Goal: Information Seeking & Learning: Learn about a topic

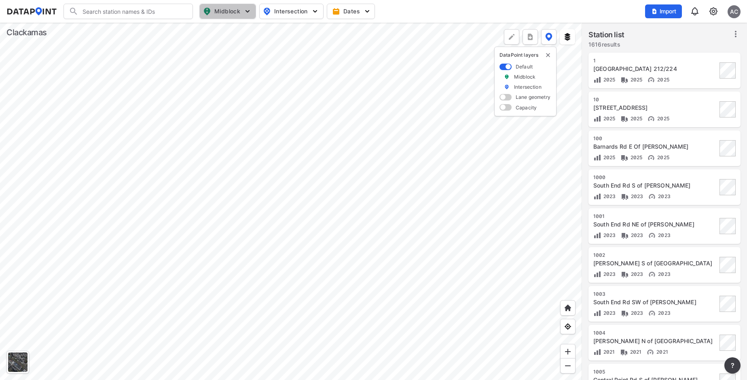
click at [234, 10] on span "Midblock" at bounding box center [227, 11] width 48 height 10
click at [184, 32] on input "Volume count" at bounding box center [182, 29] width 8 height 8
checkbox input "true"
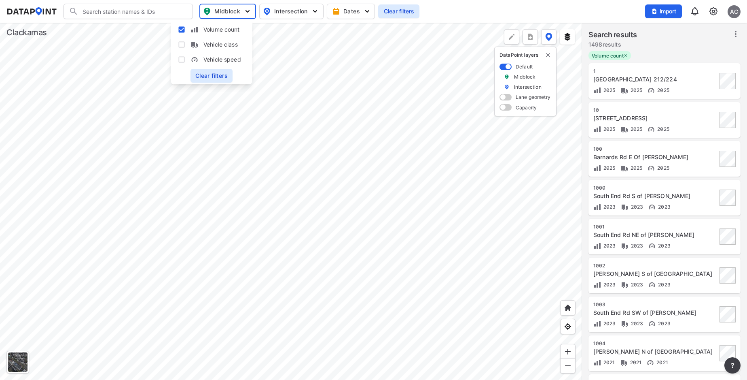
click at [243, 193] on div at bounding box center [291, 201] width 582 height 357
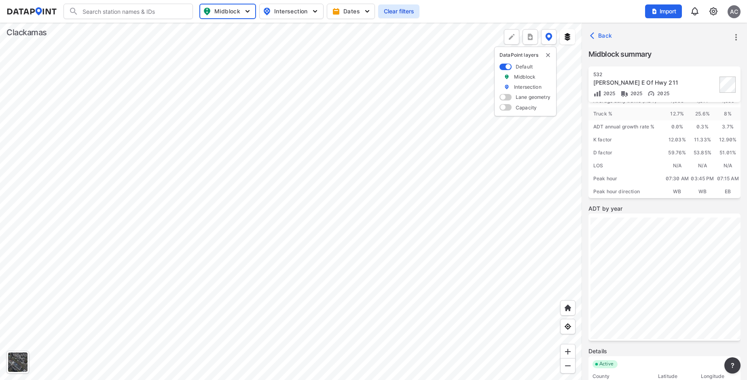
scroll to position [102, 0]
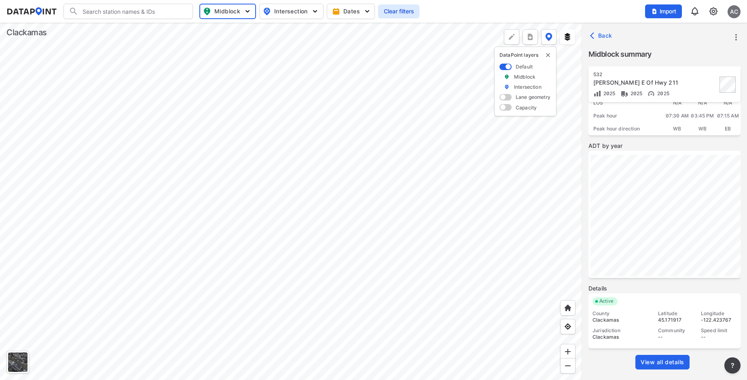
click at [673, 363] on span "View all details" at bounding box center [663, 362] width 44 height 8
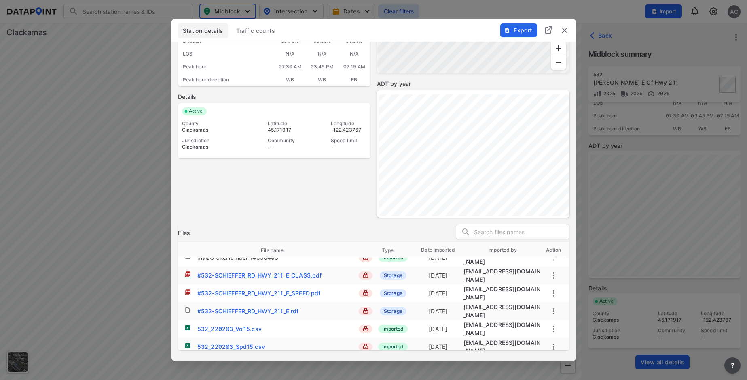
scroll to position [46, 0]
drag, startPoint x: 565, startPoint y: 29, endPoint x: 550, endPoint y: 44, distance: 21.2
click at [564, 30] on img "delete" at bounding box center [565, 30] width 10 height 10
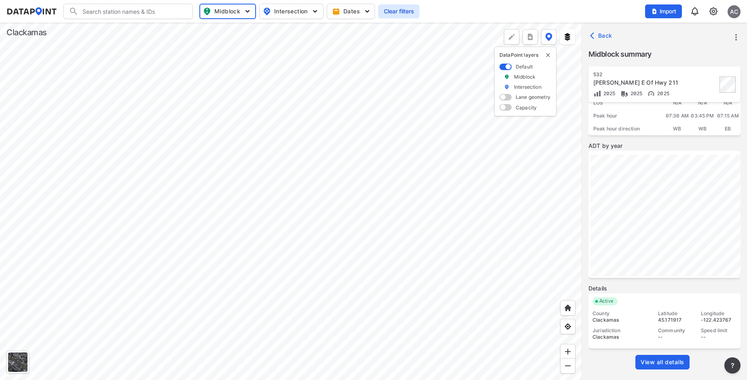
click at [297, 13] on span "Intersection" at bounding box center [290, 11] width 55 height 10
click at [244, 43] on input "Turning count" at bounding box center [244, 44] width 8 height 8
checkbox input "true"
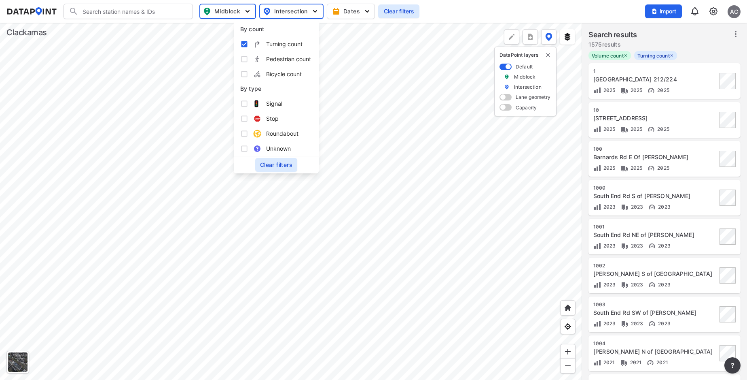
click at [199, 48] on div at bounding box center [291, 201] width 582 height 357
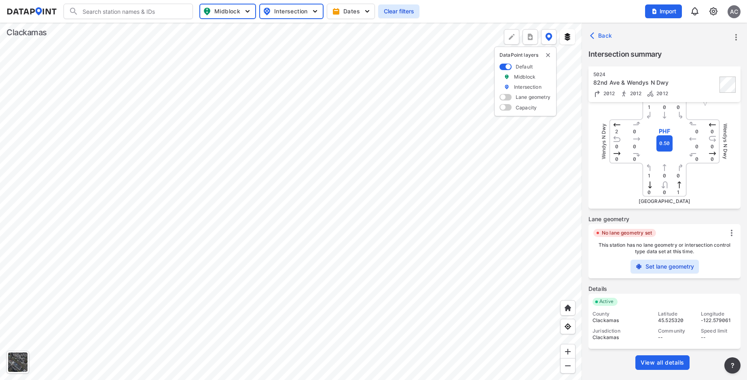
scroll to position [114, 0]
click at [501, 98] on span at bounding box center [506, 97] width 12 height 6
click at [501, 98] on input "checkbox" at bounding box center [502, 98] width 5 height 0
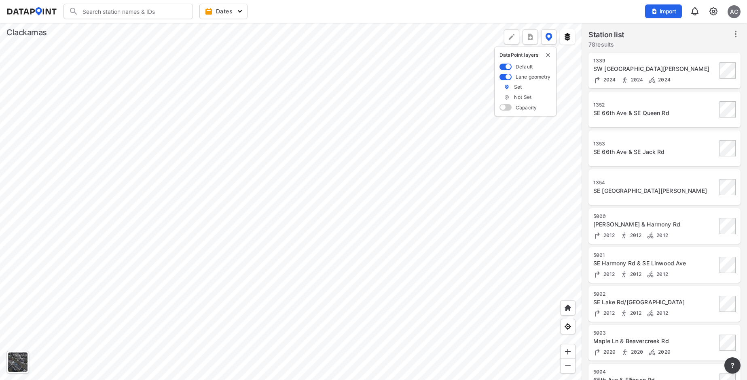
click at [166, 113] on div at bounding box center [291, 201] width 582 height 357
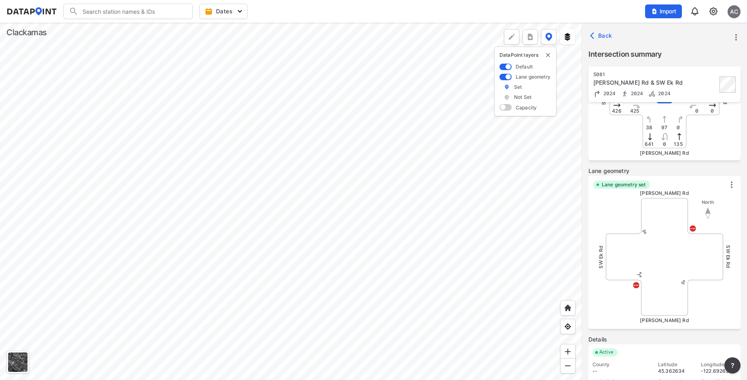
scroll to position [213, 0]
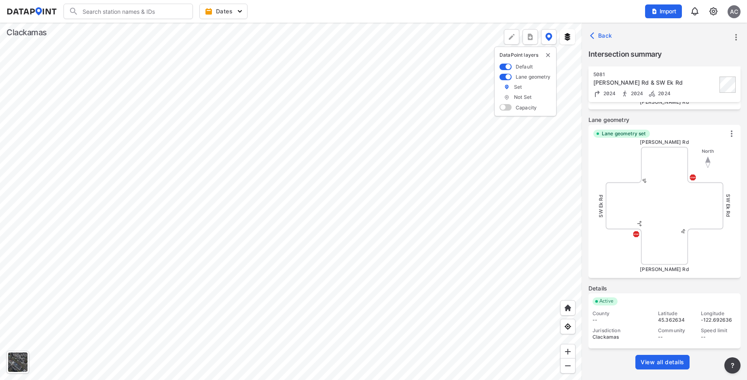
click at [669, 359] on span "View all details" at bounding box center [663, 362] width 44 height 8
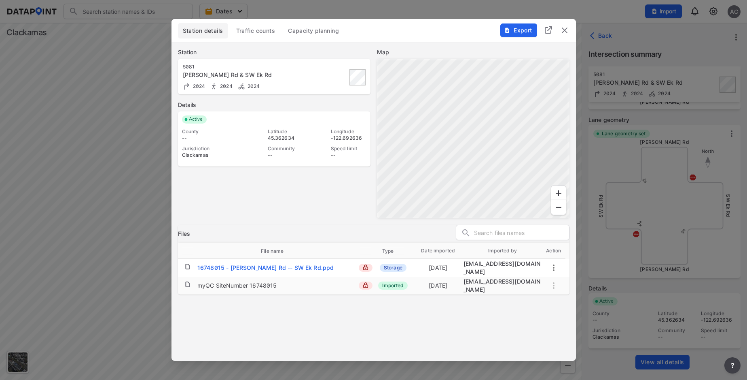
click at [300, 42] on div "Station details Traffic counts Capacity planning" at bounding box center [374, 32] width 392 height 19
click at [314, 36] on button "Capacity planning" at bounding box center [313, 30] width 61 height 15
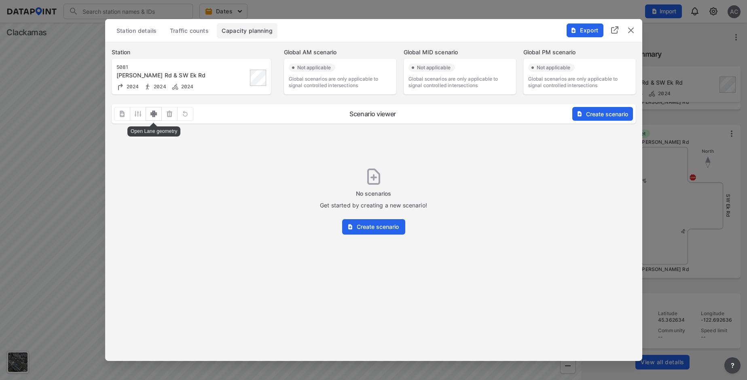
click at [154, 115] on img "outlined primary button group" at bounding box center [154, 114] width 8 height 8
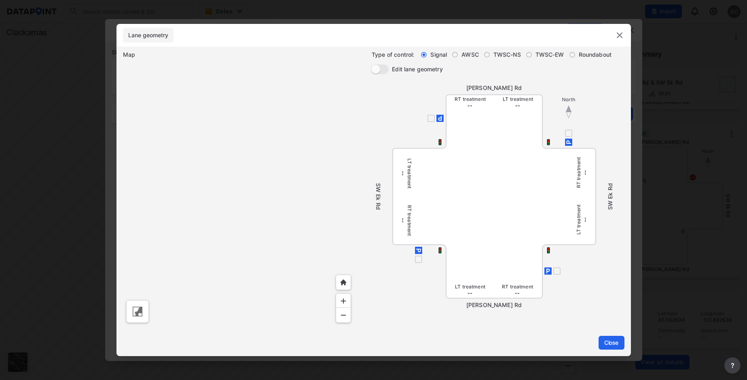
radio input "false"
radio input "true"
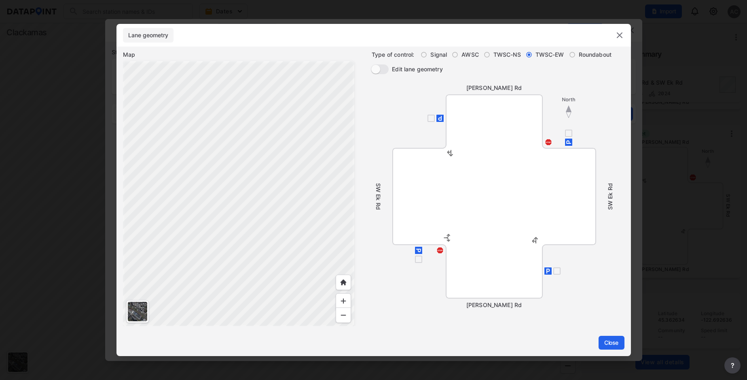
click at [377, 72] on input "Edit lane geometry" at bounding box center [375, 69] width 29 height 10
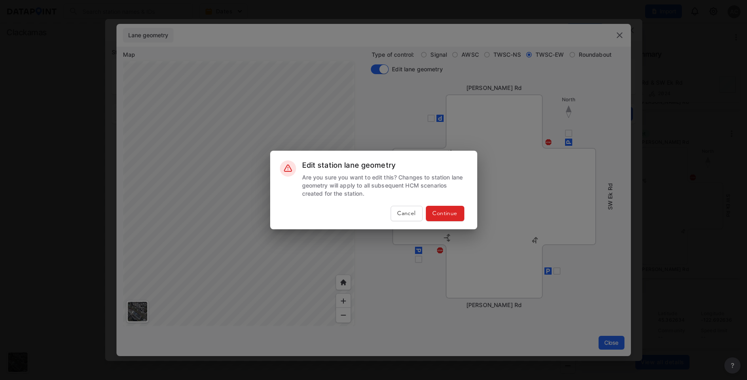
click at [408, 214] on span "Cancel" at bounding box center [407, 213] width 25 height 8
checkbox input "false"
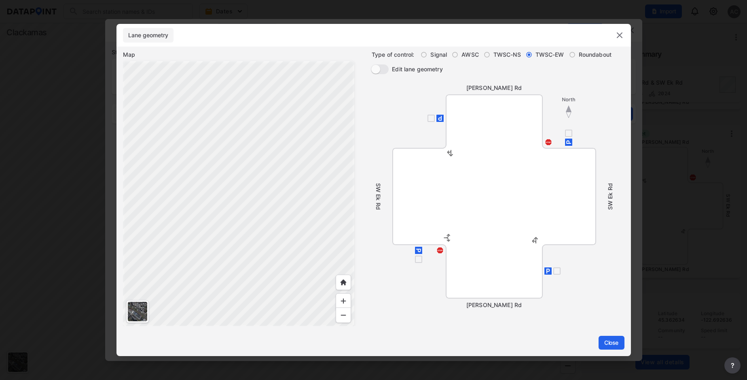
click at [621, 33] on img at bounding box center [620, 35] width 10 height 10
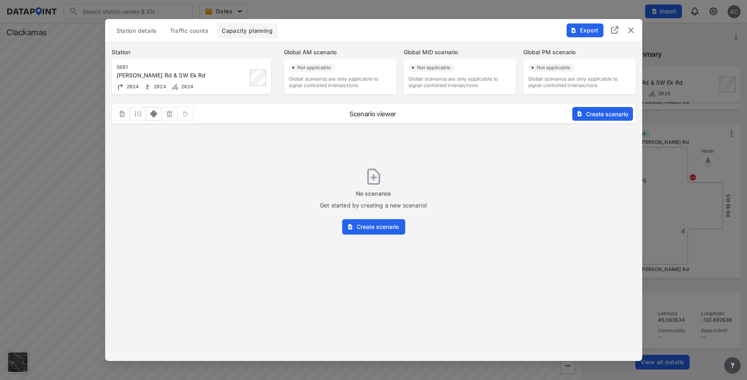
click at [633, 30] on img "delete" at bounding box center [631, 30] width 10 height 10
